Goal: Task Accomplishment & Management: Use online tool/utility

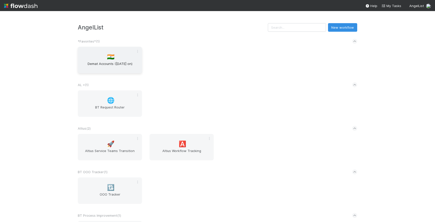
click at [122, 57] on div "🇮🇳 Demat Accounts (April 2025 on)" at bounding box center [110, 60] width 64 height 26
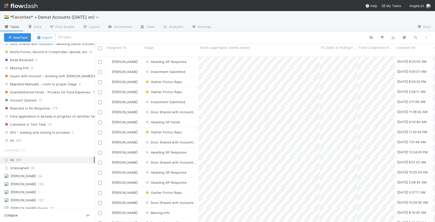
scroll to position [193, 0]
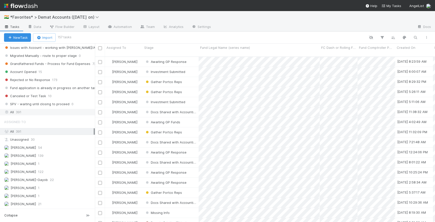
click at [41, 110] on div "All 391" at bounding box center [49, 112] width 90 height 6
paste input "TOD Fund I, a series of Better Capital, LP"
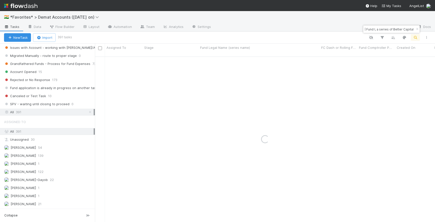
type input "TOD Fund I, a series of Better Capital, LP"
click at [140, 58] on span "[PERSON_NAME]-Gayob" at bounding box center [124, 61] width 36 height 7
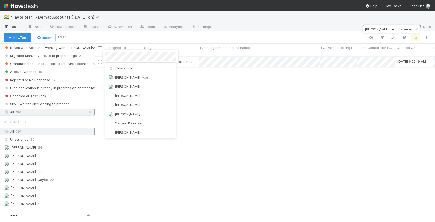
scroll to position [237, 0]
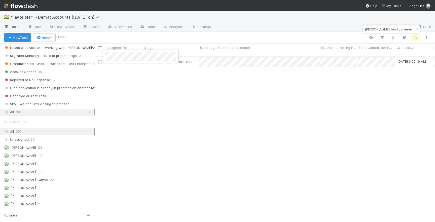
click at [292, 62] on div at bounding box center [217, 111] width 435 height 222
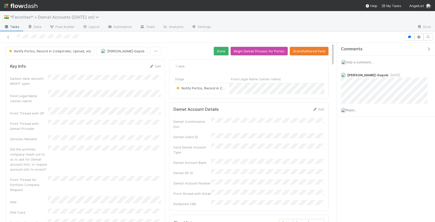
click at [61, 15] on span "*Favorites* > Demat Accounts (April 2025 on)" at bounding box center [55, 17] width 91 height 5
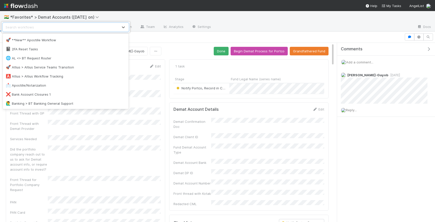
scroll to position [24, 0]
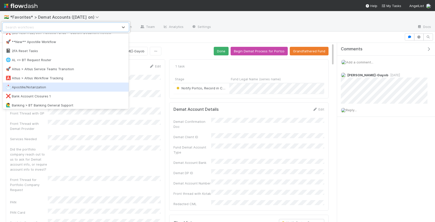
click at [78, 85] on div "📩 Apostille/Notarization" at bounding box center [66, 87] width 120 height 5
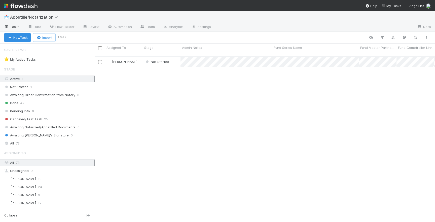
scroll to position [170, 340]
click at [31, 143] on div "All 73" at bounding box center [49, 143] width 90 height 6
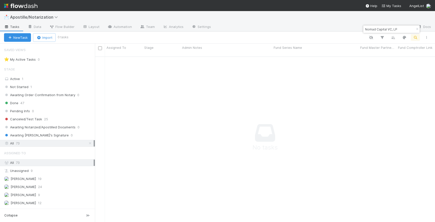
scroll to position [170, 340]
type input "Nomad Capital VC, LP"
click at [47, 17] on span "Apostille/Notarization" at bounding box center [35, 17] width 50 height 5
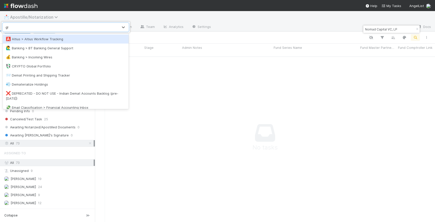
type input "glo"
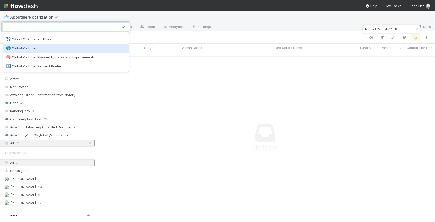
click at [25, 46] on div "🌎 Global Portfolio" at bounding box center [66, 48] width 120 height 5
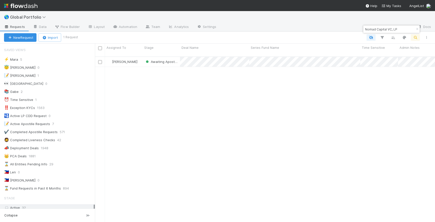
scroll to position [170, 340]
type input "Nomad Capital VC, LP"
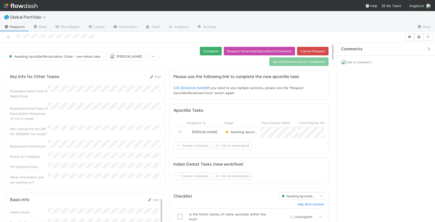
click at [355, 63] on span "Add a comment..." at bounding box center [360, 62] width 27 height 4
click at [367, 127] on span "Choose or drag and drop file(s)" at bounding box center [386, 127] width 81 height 8
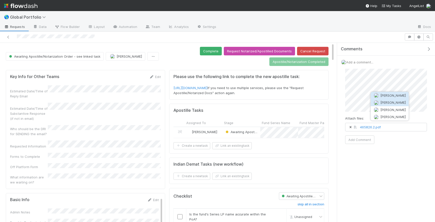
click at [393, 101] on span "Maranatha Kure" at bounding box center [393, 103] width 25 height 4
click at [366, 140] on button "Add Comment" at bounding box center [360, 140] width 29 height 9
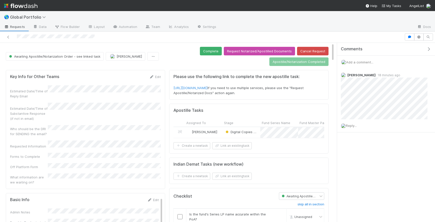
click at [33, 12] on div "🌎 Global Portfolio" at bounding box center [217, 17] width 435 height 12
click at [33, 16] on span "Global Portfolio" at bounding box center [29, 17] width 38 height 5
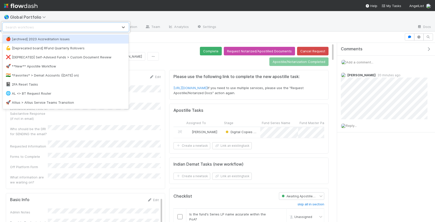
click at [148, 37] on div "option [archived] 2023 Accreditation Issues focused, 1 of 67. 67 results availa…" at bounding box center [217, 111] width 435 height 222
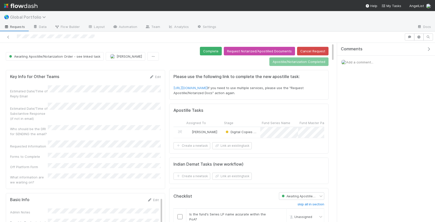
click at [28, 19] on span "Global Portfolio" at bounding box center [29, 17] width 38 height 5
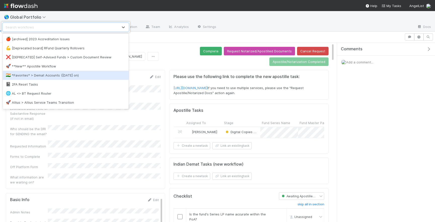
click at [53, 76] on div "🇮🇳 *Favorites* > Demat Accounts (April 2025 on)" at bounding box center [66, 75] width 120 height 5
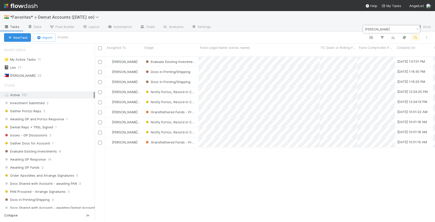
scroll to position [170, 340]
type input "ravikant"
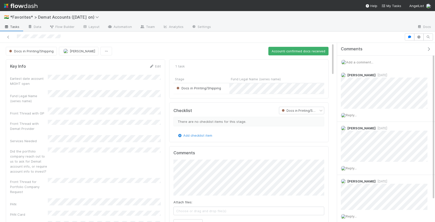
click at [225, 88] on div "Docs in Printing/Shipping" at bounding box center [202, 88] width 56 height 11
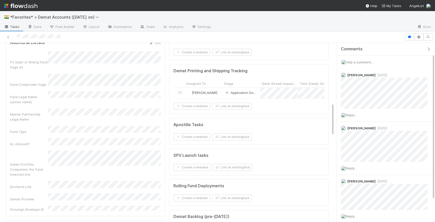
scroll to position [337, 0]
click at [219, 94] on div "[PERSON_NAME]" at bounding box center [204, 92] width 38 height 11
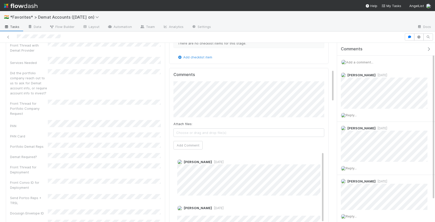
scroll to position [0, 0]
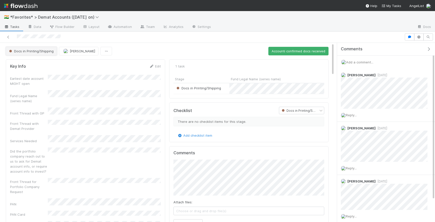
click at [46, 53] on span "Docs in Printing/Shipping" at bounding box center [31, 51] width 46 height 4
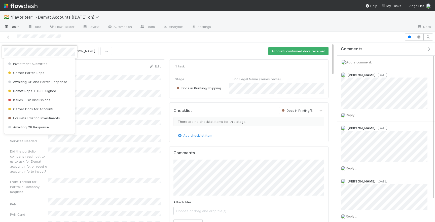
scroll to position [56, 0]
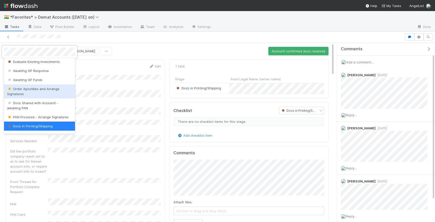
click at [52, 86] on div "Order Apostilles and Arrange Signatures" at bounding box center [39, 91] width 71 height 14
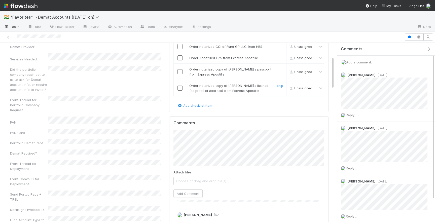
scroll to position [0, 0]
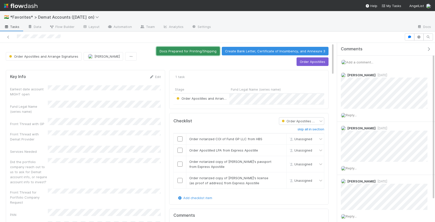
click at [180, 53] on button "Docs Prepared for Printing/Shipping" at bounding box center [189, 51] width 64 height 9
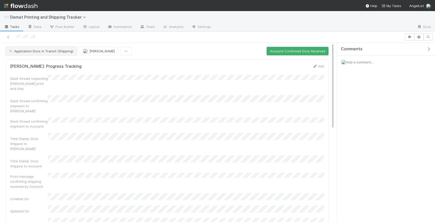
click at [30, 51] on span "Application Docs in Transit (Shipping)" at bounding box center [40, 51] width 65 height 4
click at [191, 87] on div at bounding box center [217, 111] width 435 height 222
click at [7, 36] on icon at bounding box center [8, 37] width 5 height 3
click at [281, 51] on button "Accounti Confirmed Docs Received" at bounding box center [298, 51] width 62 height 9
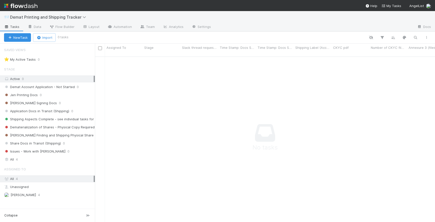
scroll to position [0, 0]
click at [19, 37] on button "New Task" at bounding box center [17, 37] width 27 height 9
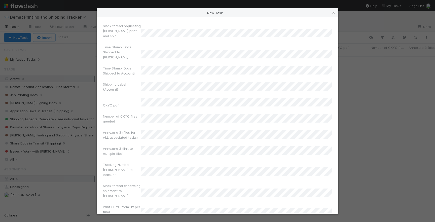
click at [333, 13] on icon at bounding box center [333, 12] width 5 height 3
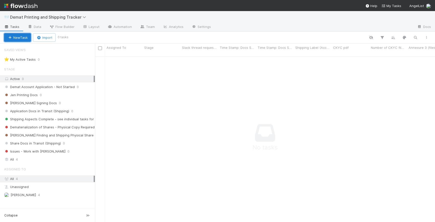
click at [20, 41] on button "New Task" at bounding box center [17, 37] width 27 height 9
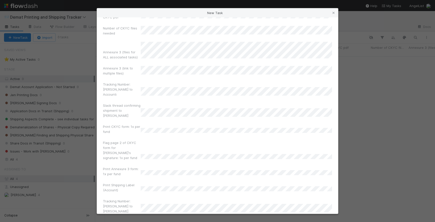
scroll to position [324, 0]
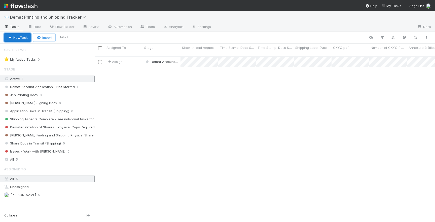
scroll to position [170, 340]
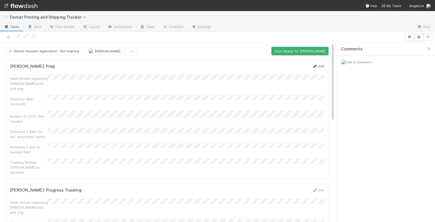
click at [316, 65] on icon at bounding box center [315, 66] width 5 height 3
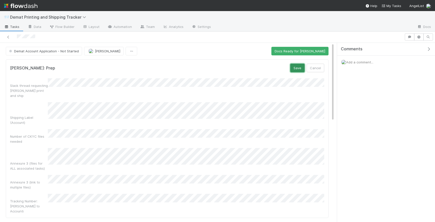
click at [294, 68] on button "Save" at bounding box center [298, 68] width 14 height 9
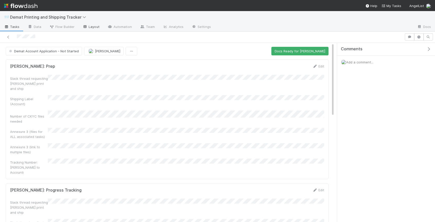
click at [88, 28] on link "Layout" at bounding box center [91, 27] width 25 height 8
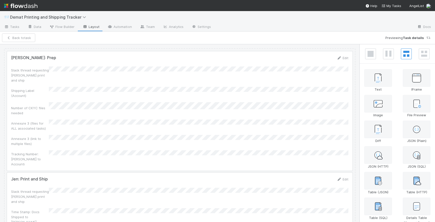
click at [49, 70] on div at bounding box center [180, 110] width 346 height 119
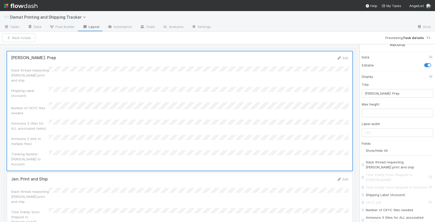
scroll to position [20, 0]
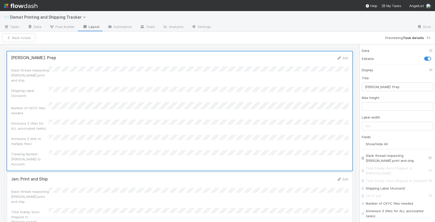
click at [430, 157] on input "Slack thread requesting Jen print and ship" at bounding box center [399, 158] width 66 height 10
checkbox input "false"
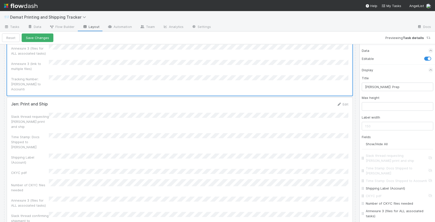
scroll to position [57, 0]
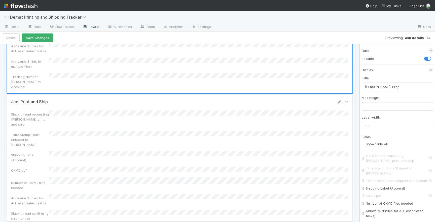
click at [184, 99] on div at bounding box center [180, 159] width 346 height 126
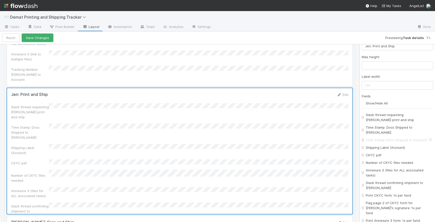
scroll to position [66, 0]
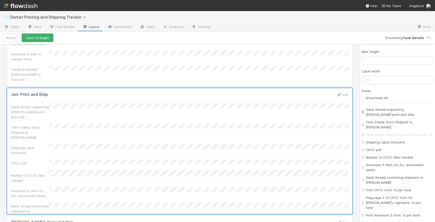
click at [430, 111] on input "Slack thread requesting Jen print and ship" at bounding box center [399, 112] width 66 height 10
checkbox input "false"
click at [429, 122] on input "Time Stamp: Docs Shipped to Josh" at bounding box center [399, 125] width 66 height 10
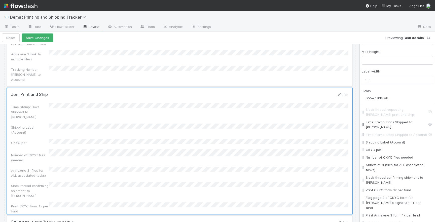
checkbox input "false"
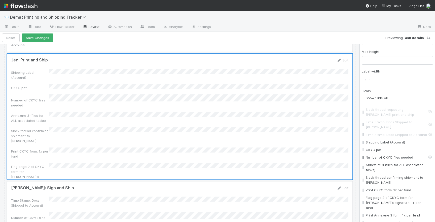
scroll to position [73, 0]
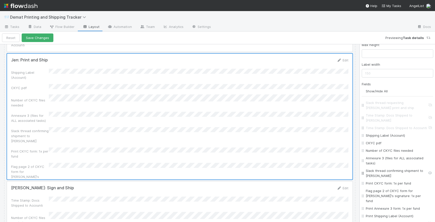
click at [430, 168] on input "Slack thread confirming shipment to Josh" at bounding box center [399, 173] width 66 height 10
checkbox input "false"
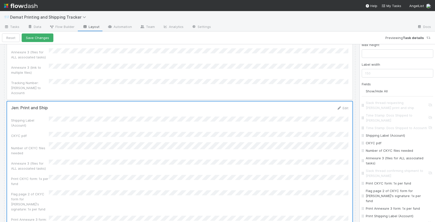
scroll to position [0, 0]
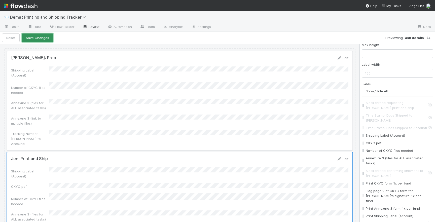
click at [41, 40] on button "Save Changes" at bounding box center [38, 38] width 32 height 9
click at [27, 38] on button "Back to task" at bounding box center [18, 38] width 33 height 9
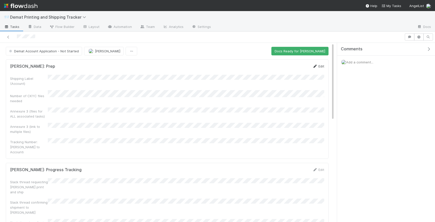
click at [318, 67] on link "Edit" at bounding box center [319, 66] width 12 height 4
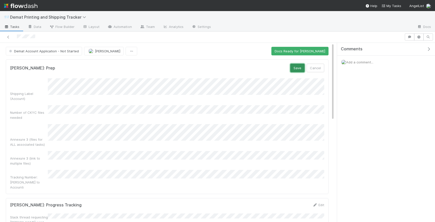
click at [299, 69] on button "Save" at bounding box center [298, 68] width 14 height 9
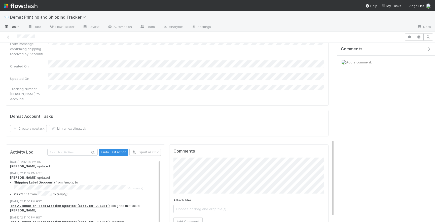
scroll to position [233, 0]
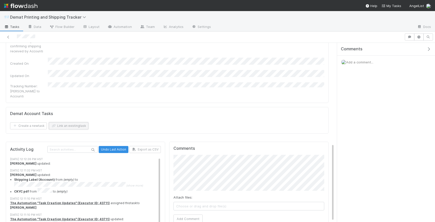
click at [81, 122] on button "Link an existing task" at bounding box center [69, 125] width 40 height 7
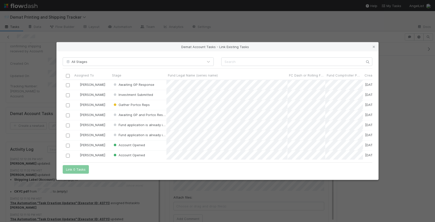
scroll to position [80, 310]
click at [252, 63] on input "text" at bounding box center [297, 61] width 151 height 9
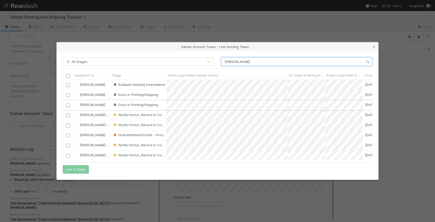
scroll to position [11, 0]
type input "ravikant"
click at [68, 94] on input "checkbox" at bounding box center [68, 94] width 4 height 4
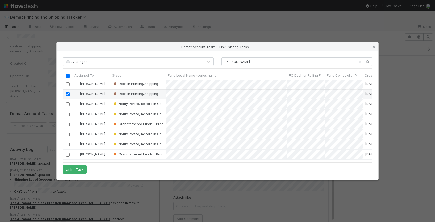
click at [69, 85] on input "checkbox" at bounding box center [68, 84] width 4 height 4
click at [82, 170] on button "Link 2 Tasks" at bounding box center [76, 169] width 26 height 9
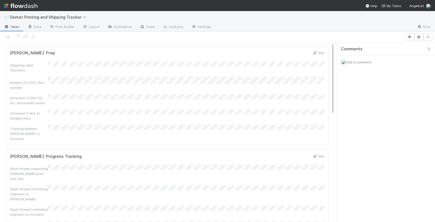
scroll to position [0, 0]
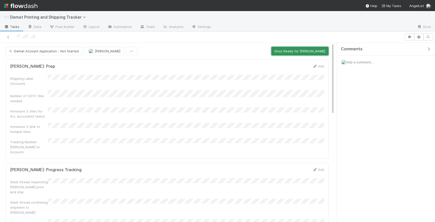
click at [309, 52] on button "Docs Ready for Josh" at bounding box center [300, 51] width 57 height 9
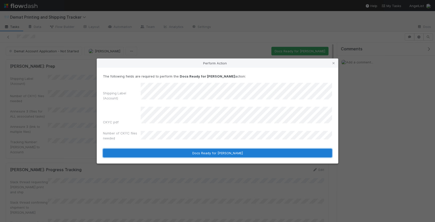
click at [220, 153] on button "Docs Ready for Josh" at bounding box center [217, 153] width 229 height 9
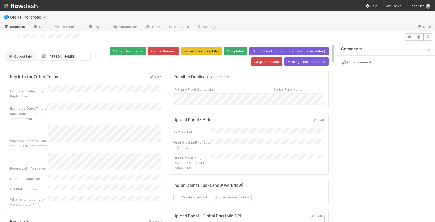
click at [17, 55] on span "Collect Info" at bounding box center [20, 56] width 24 height 4
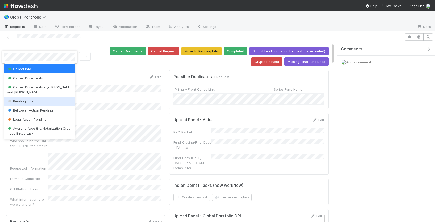
click at [28, 99] on span "Pending Info" at bounding box center [20, 101] width 26 height 4
